Goal: Task Accomplishment & Management: Use online tool/utility

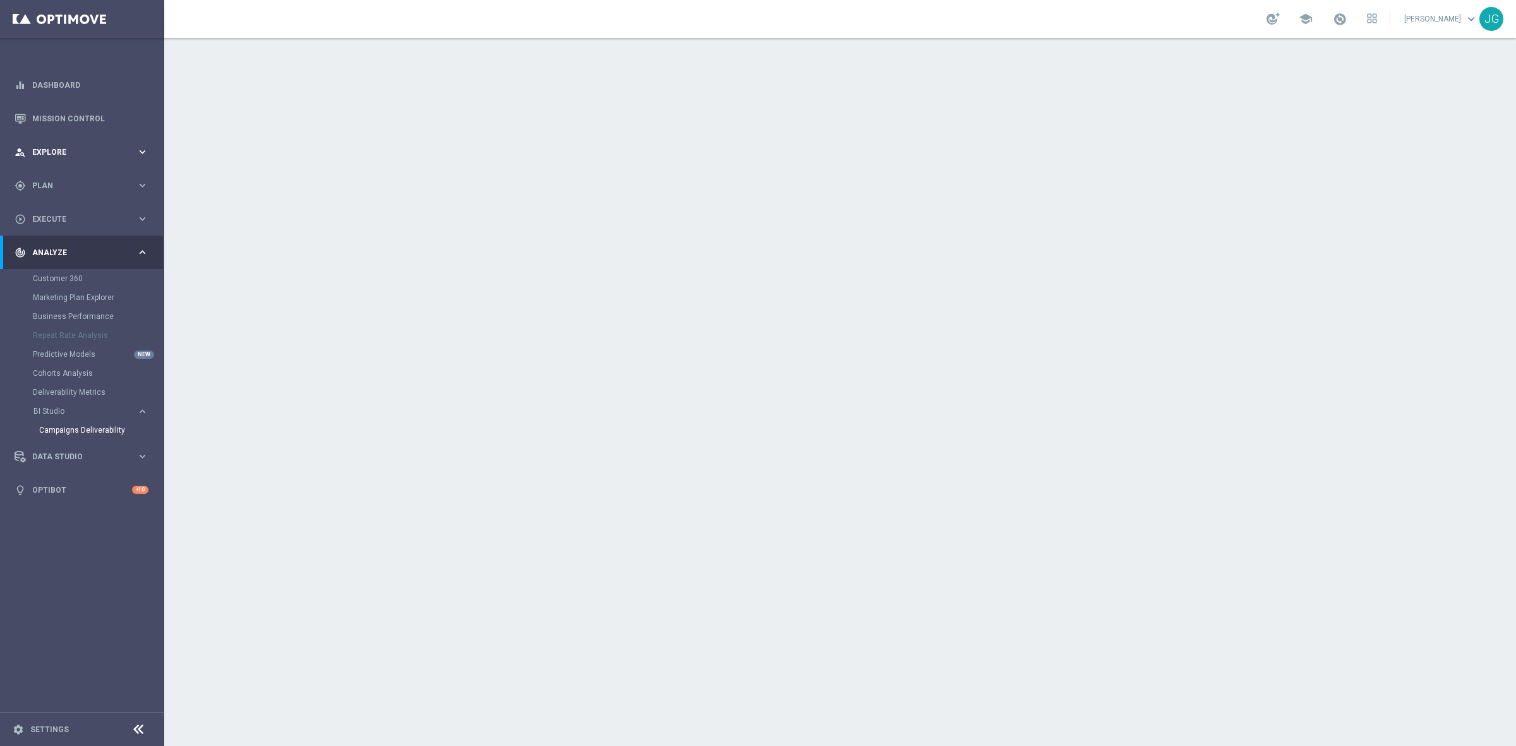
click at [76, 155] on span "Explore" at bounding box center [84, 152] width 104 height 8
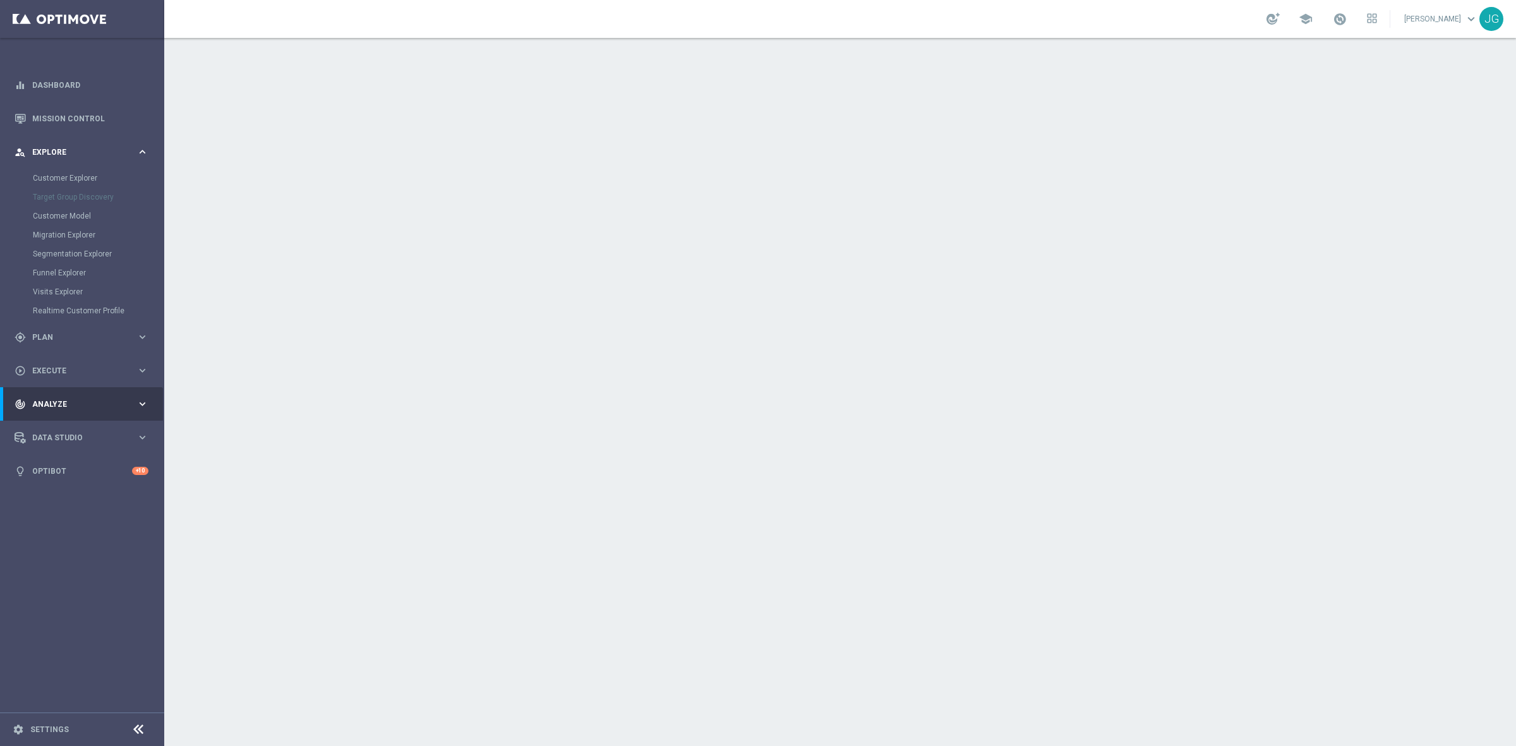
click at [76, 155] on span "Explore" at bounding box center [84, 152] width 104 height 8
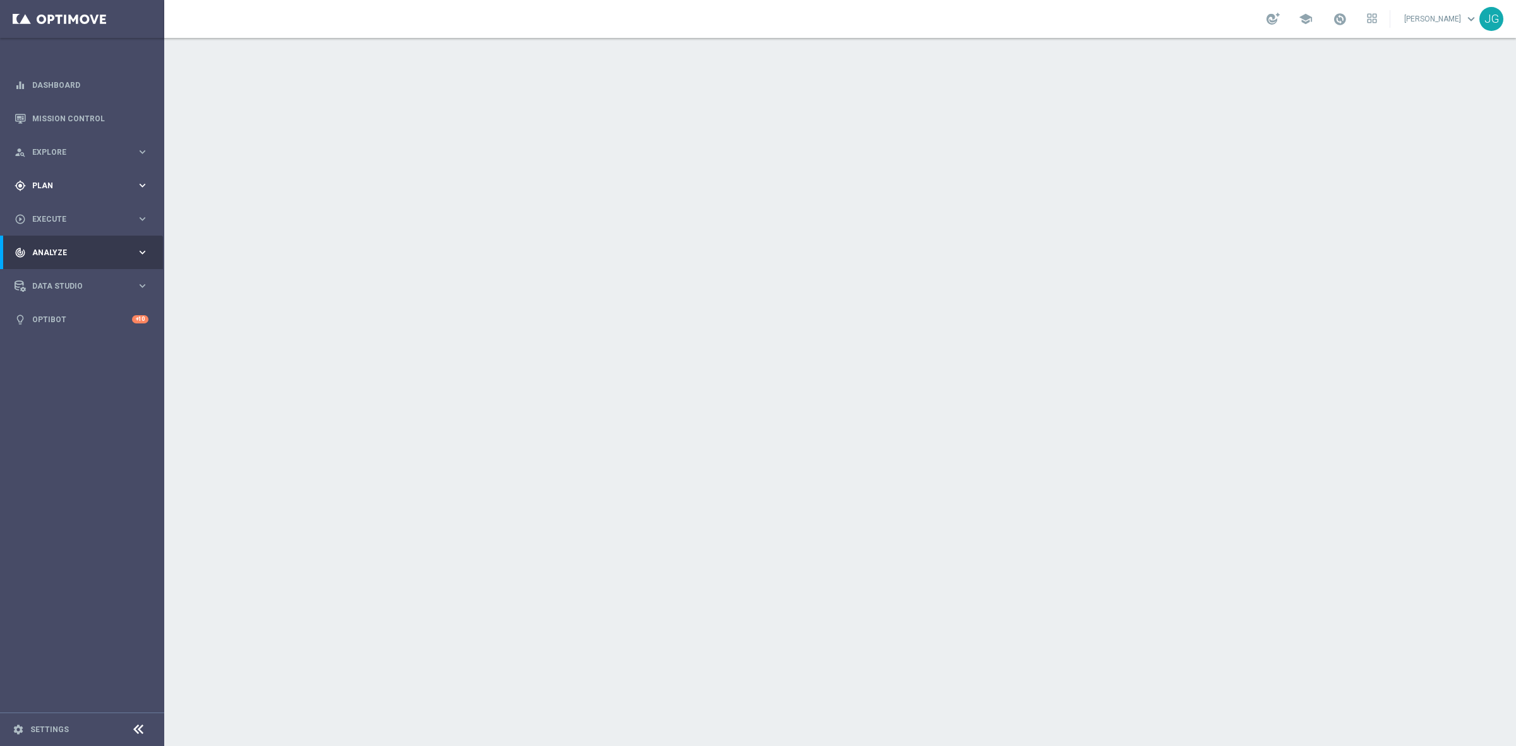
click at [68, 182] on span "Plan" at bounding box center [84, 186] width 104 height 8
click at [48, 248] on span "Templates" at bounding box center [78, 250] width 90 height 8
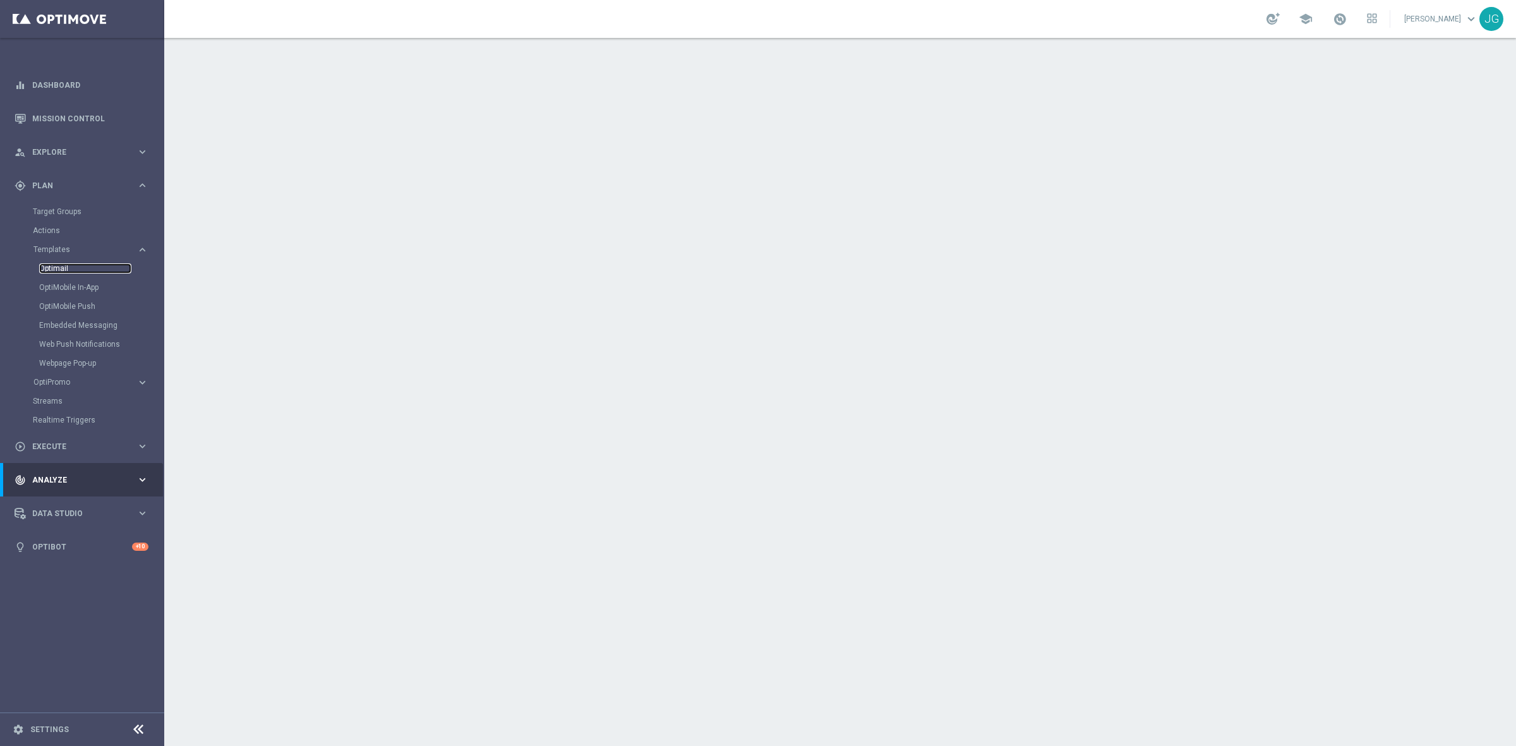
click at [46, 267] on link "Optimail" at bounding box center [85, 268] width 92 height 10
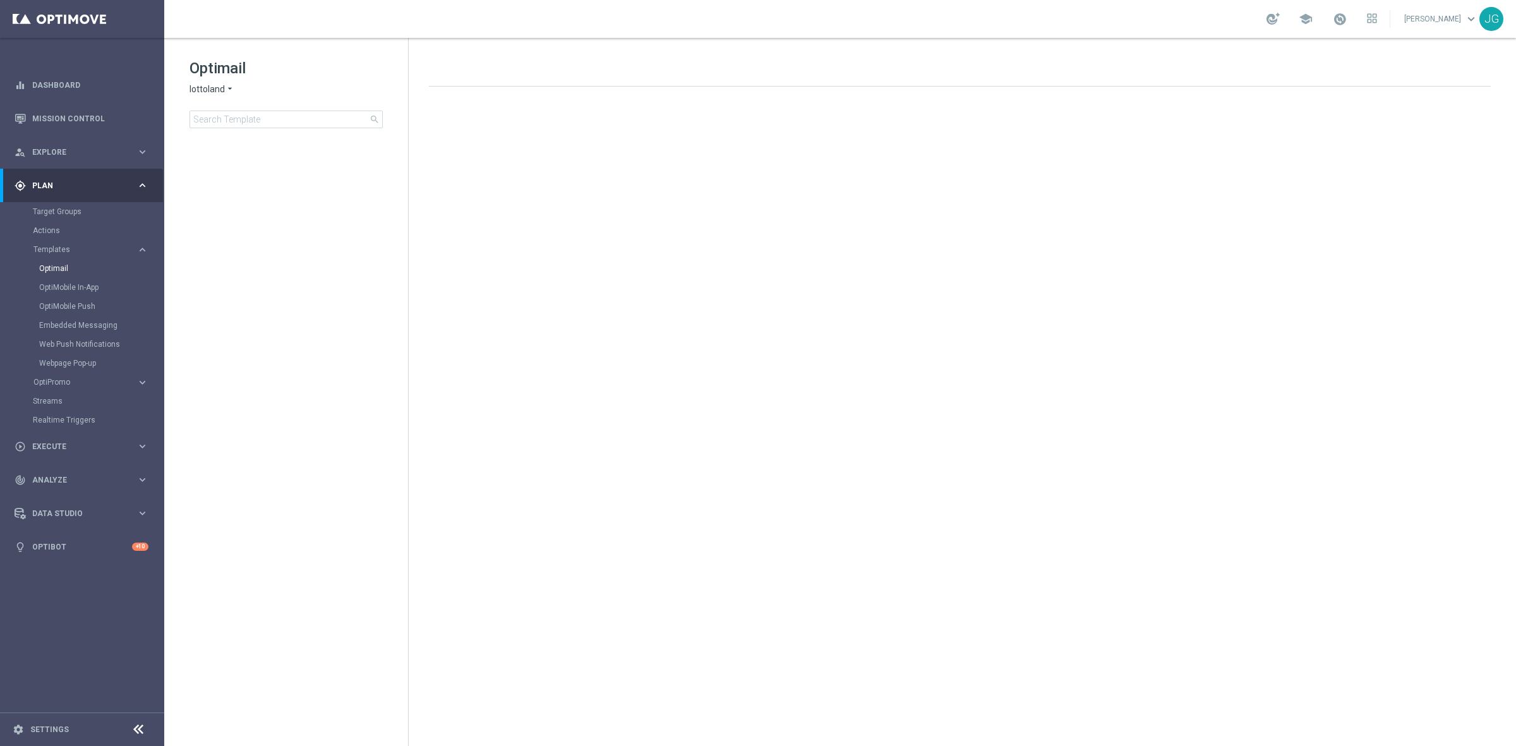
click at [218, 87] on span "lottoland" at bounding box center [206, 89] width 35 height 12
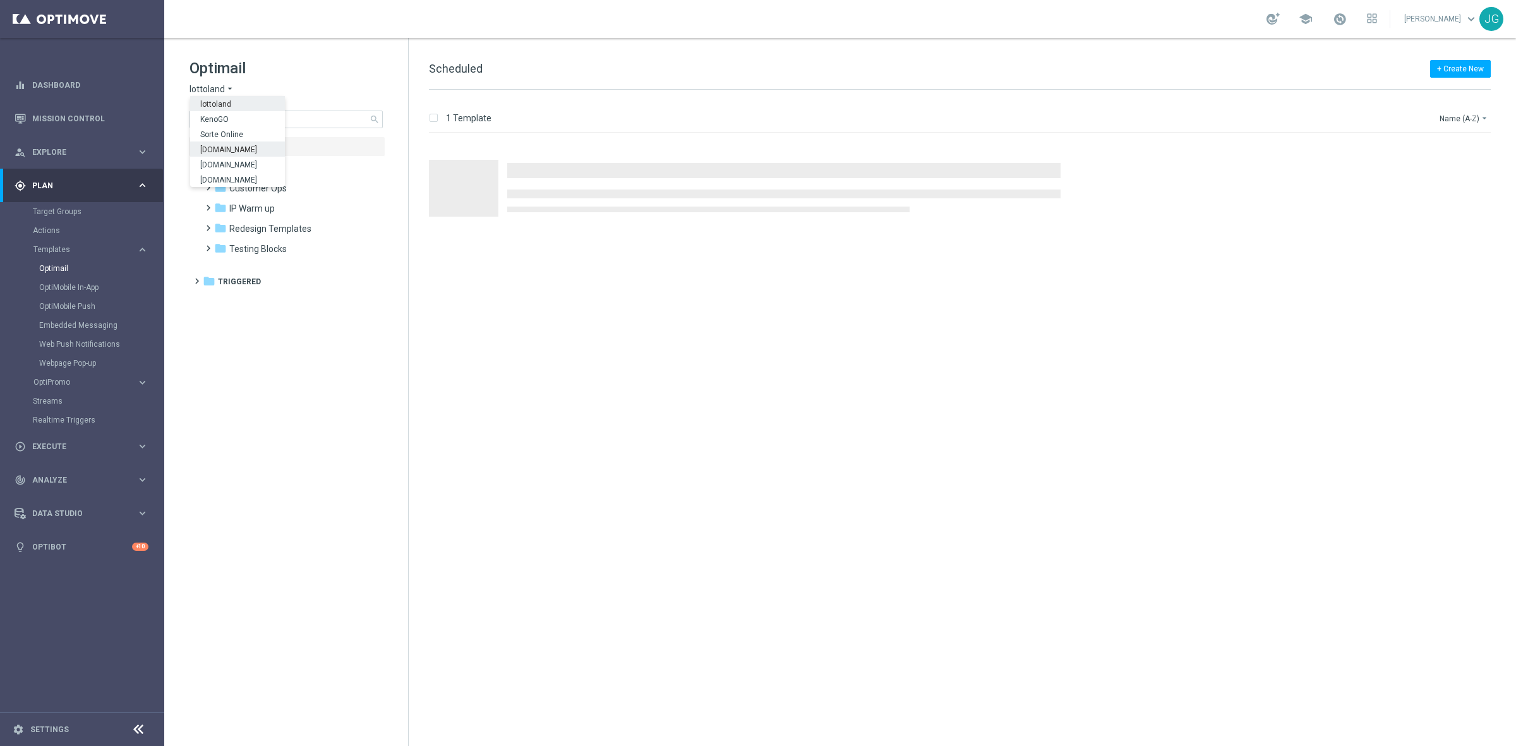
click at [0, 0] on span "[DOMAIN_NAME]" at bounding box center [0, 0] width 0 height 0
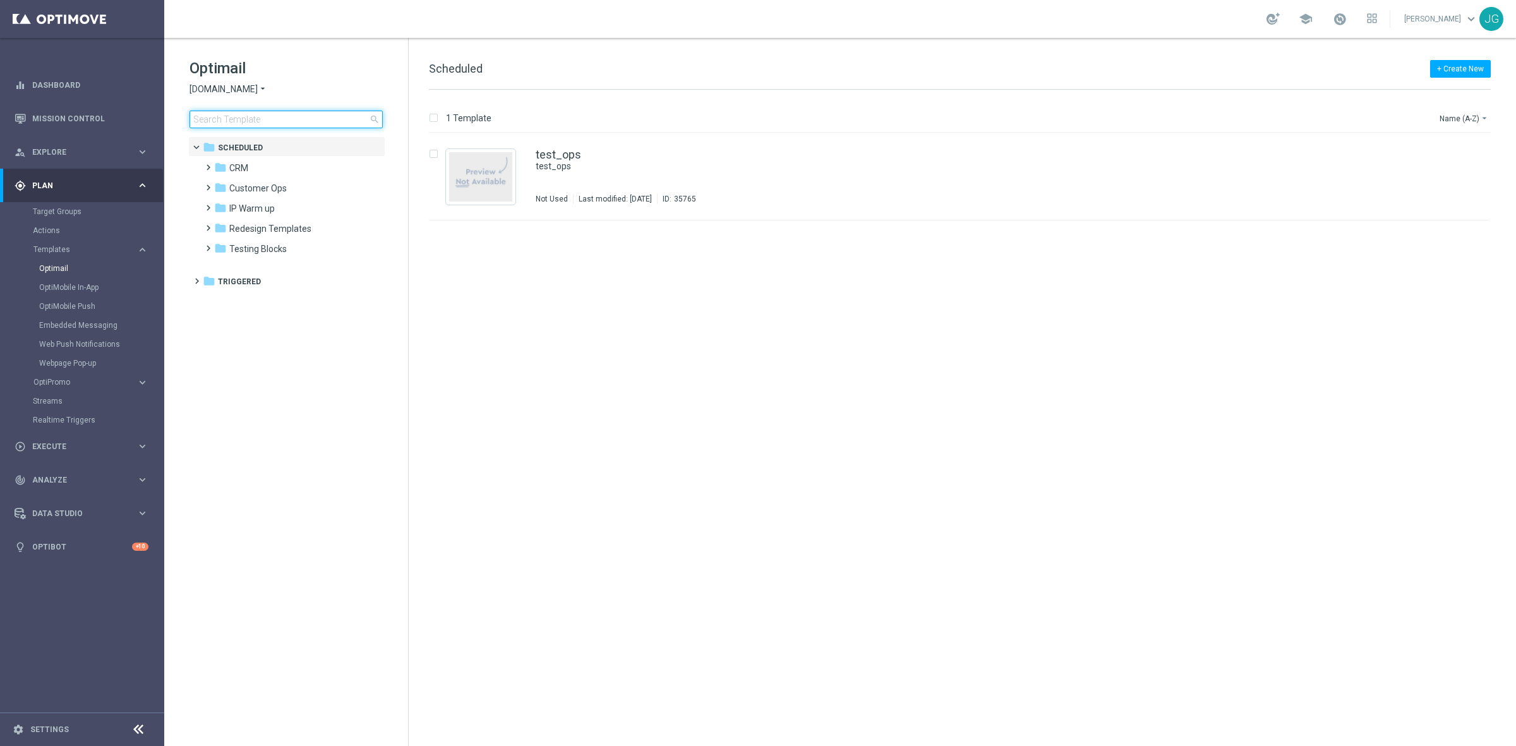
click at [240, 125] on input at bounding box center [285, 120] width 193 height 18
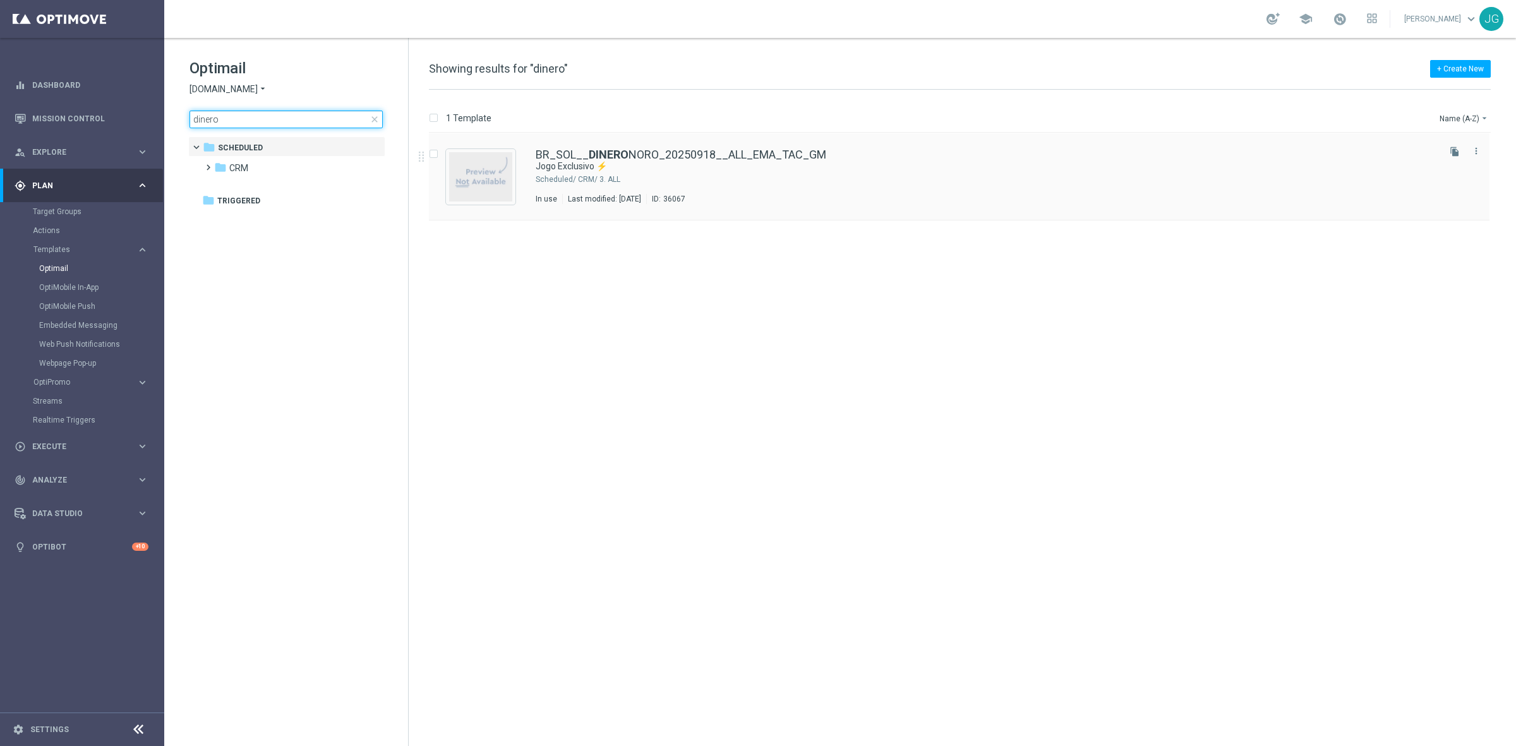
type input "dinero"
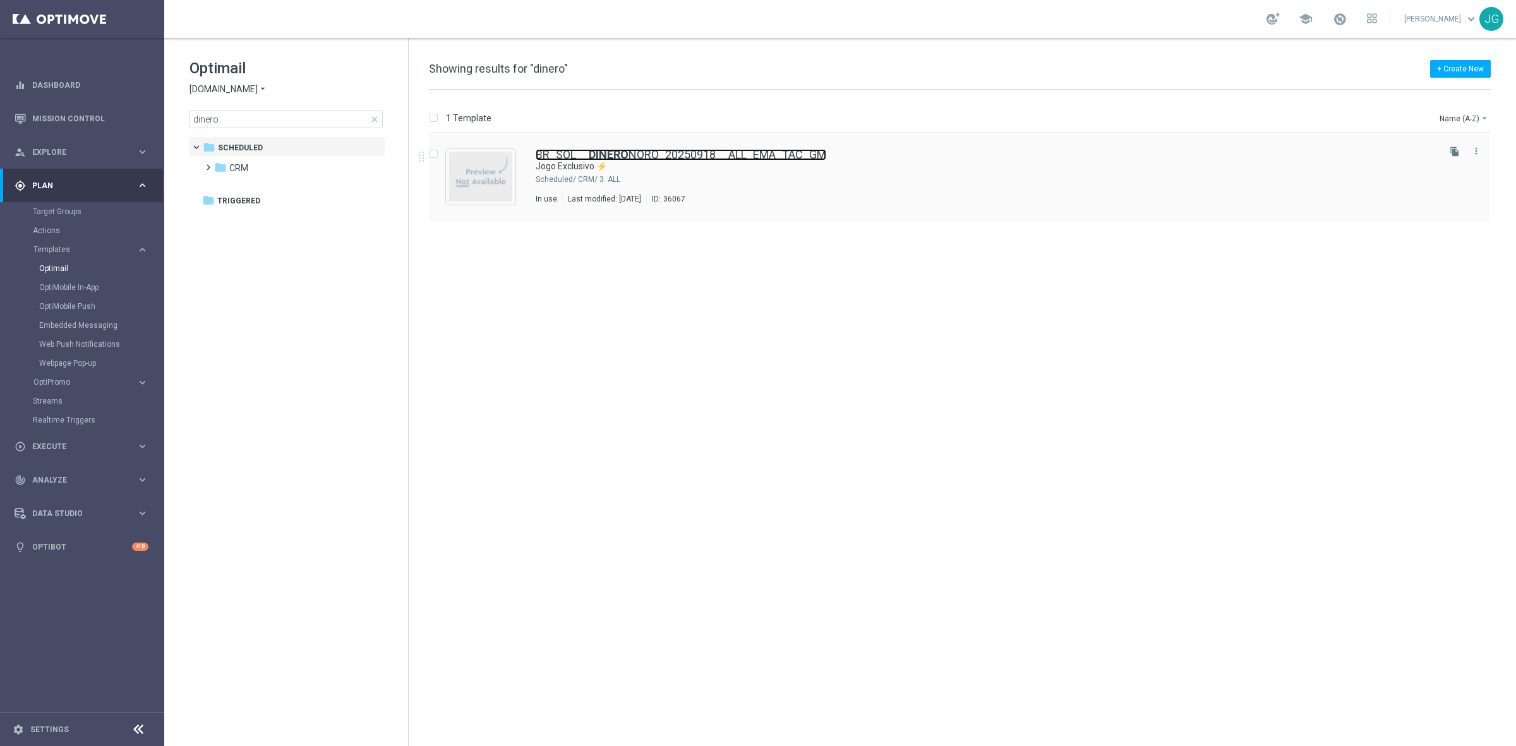
click at [670, 159] on link "BR_SOL__ DINERO NORO_20250918__ALL_EMA_TAC_GM" at bounding box center [681, 154] width 291 height 11
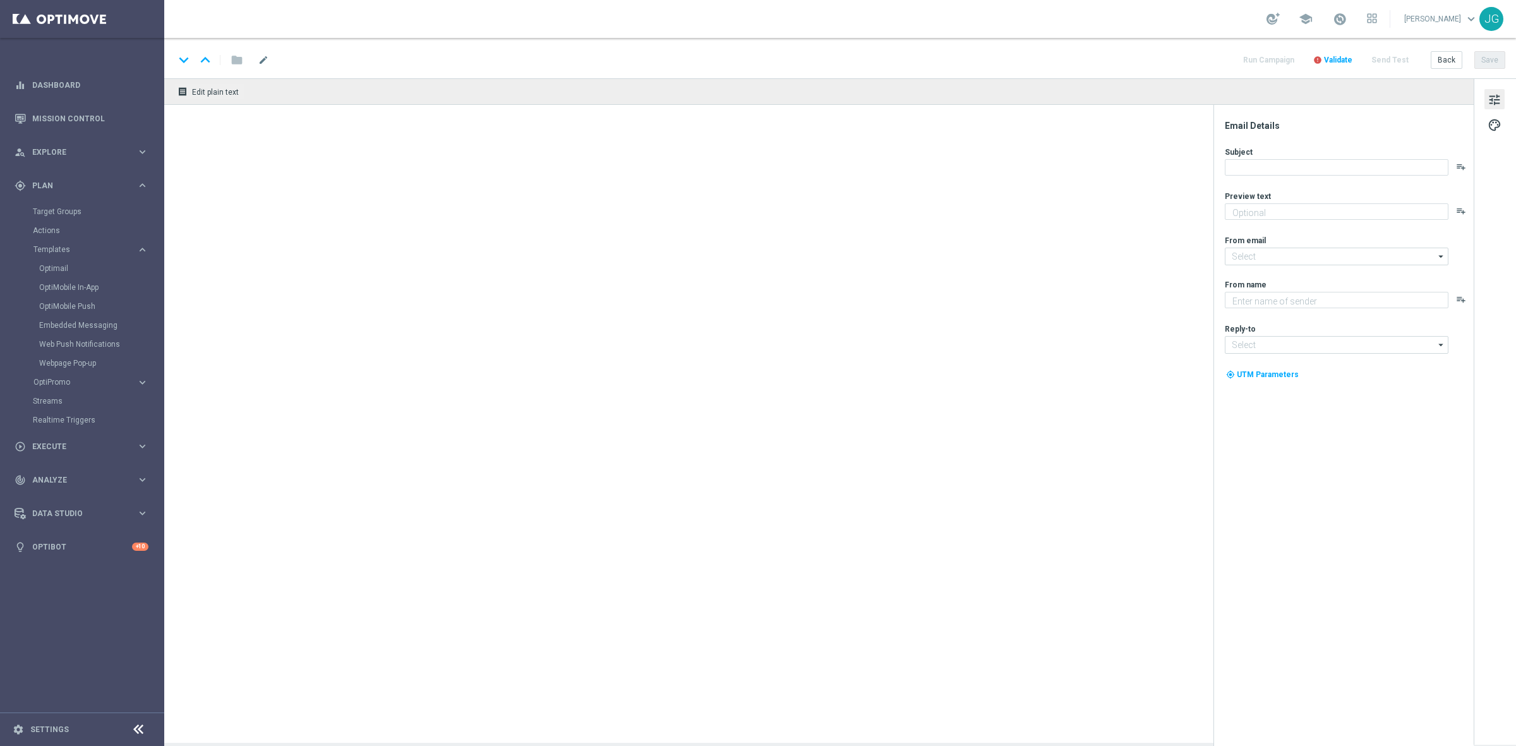
type textarea "Embarque nessa aventura dourada com Dinero N Oro Superbonus!"
type input "[EMAIL_ADDRESS][DOMAIN_NAME]"
type textarea "Sorte Online [PERSON_NAME]"
type input "[EMAIL_ADDRESS][DOMAIN_NAME]"
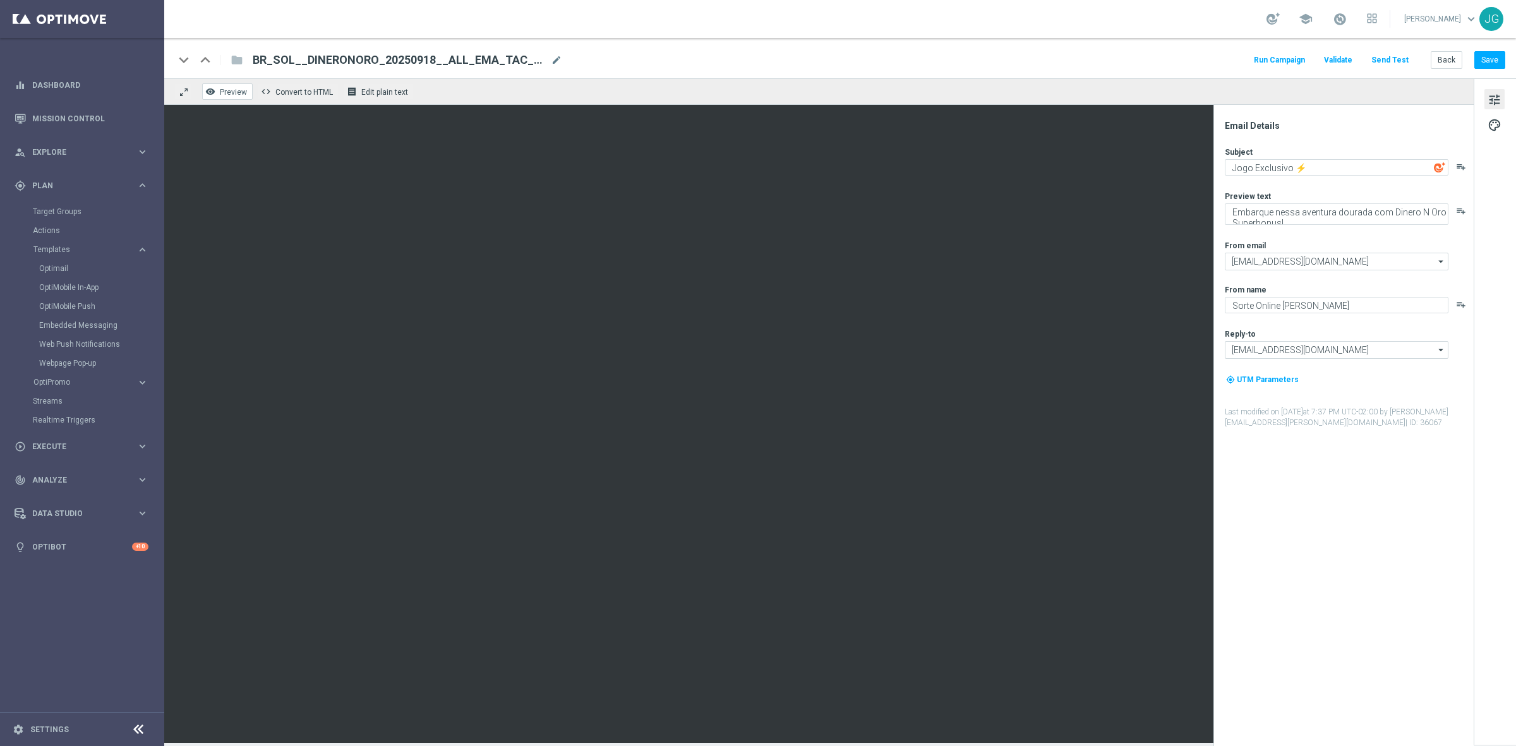
click at [228, 93] on span "Preview" at bounding box center [233, 92] width 27 height 9
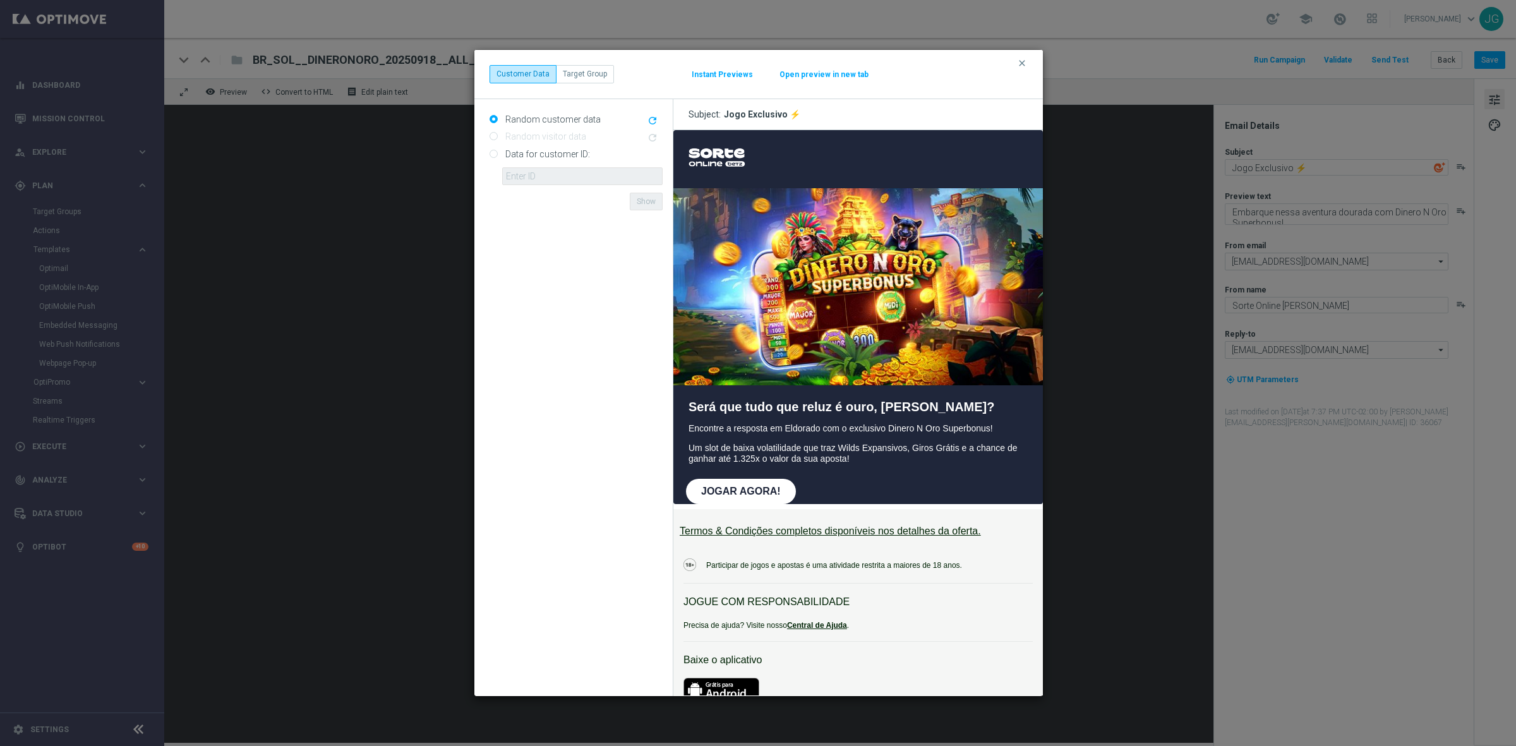
click at [839, 76] on button "Open preview in new tab" at bounding box center [824, 74] width 90 height 10
